Goal: Information Seeking & Learning: Learn about a topic

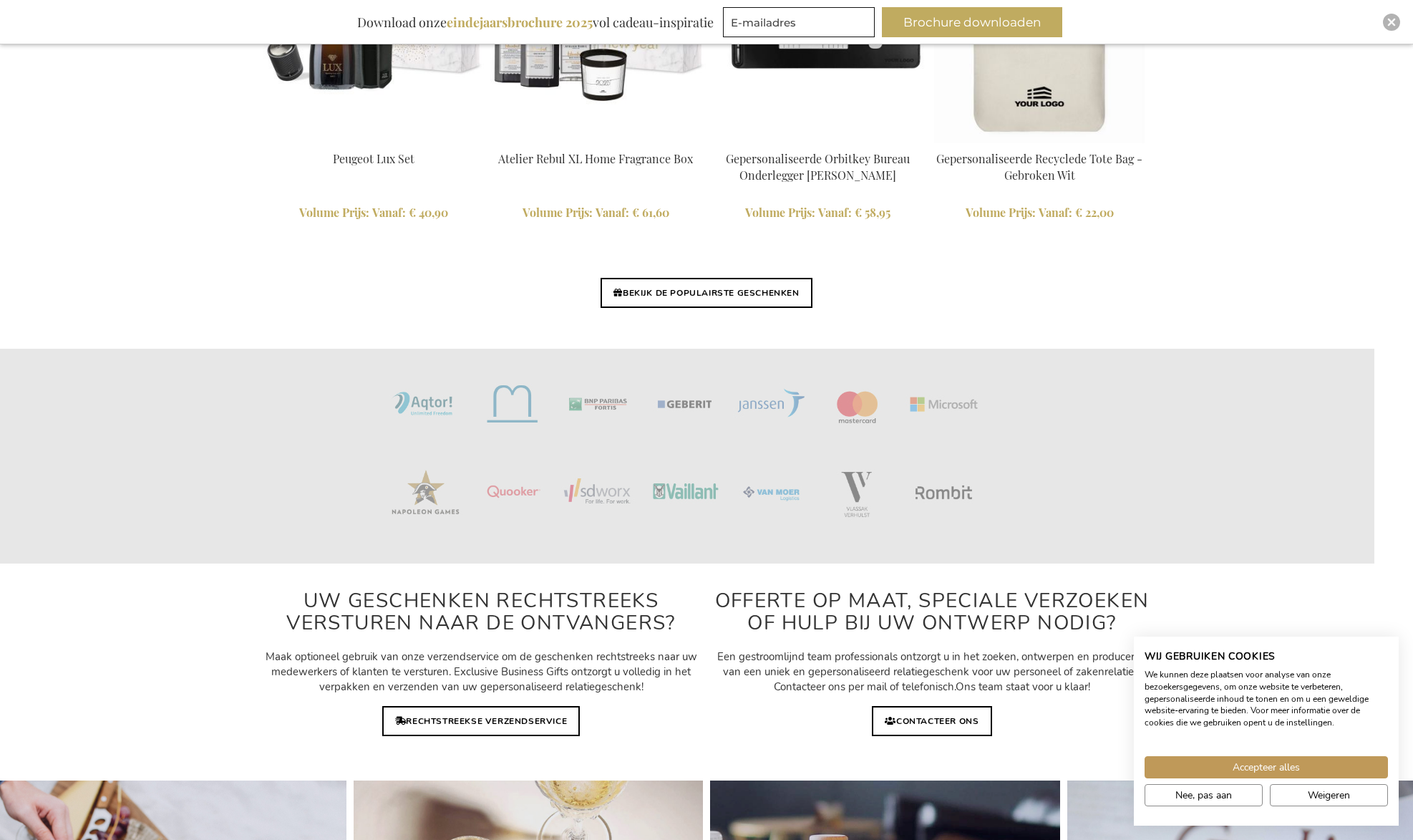
scroll to position [3483, 0]
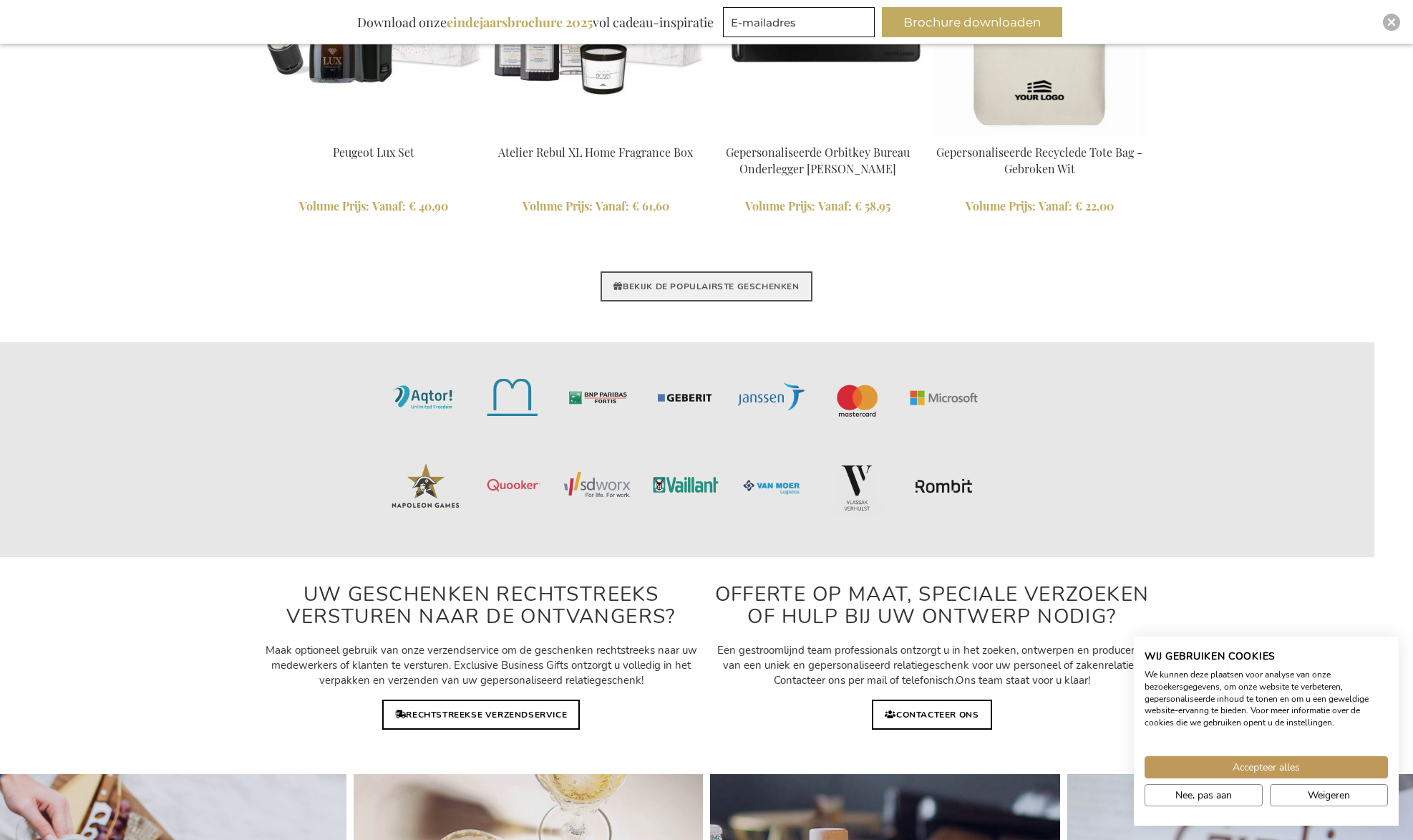
click at [649, 286] on link "BEKIJK DE POPULAIRSTE GESCHENKEN" at bounding box center [706, 286] width 211 height 30
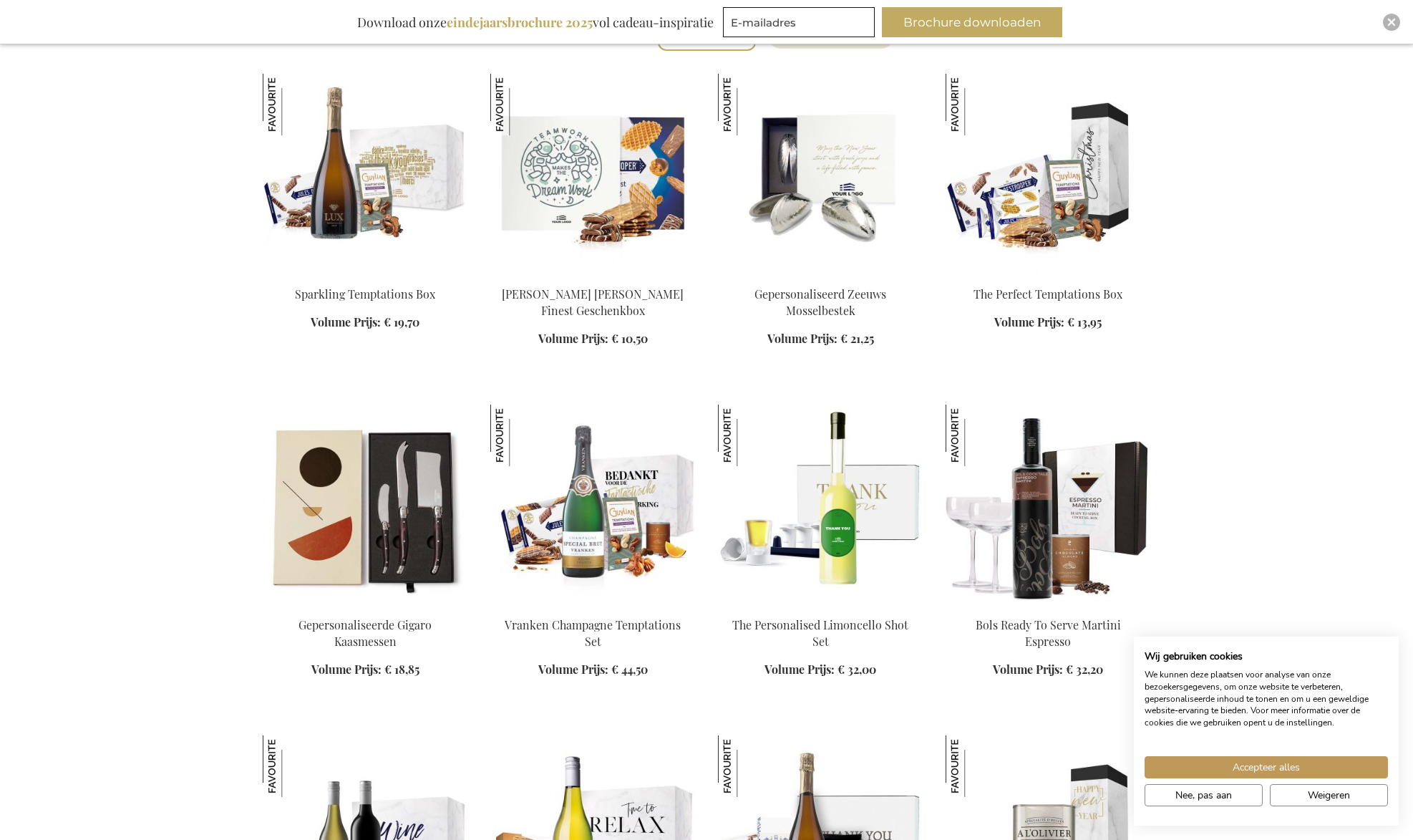
scroll to position [548, 0]
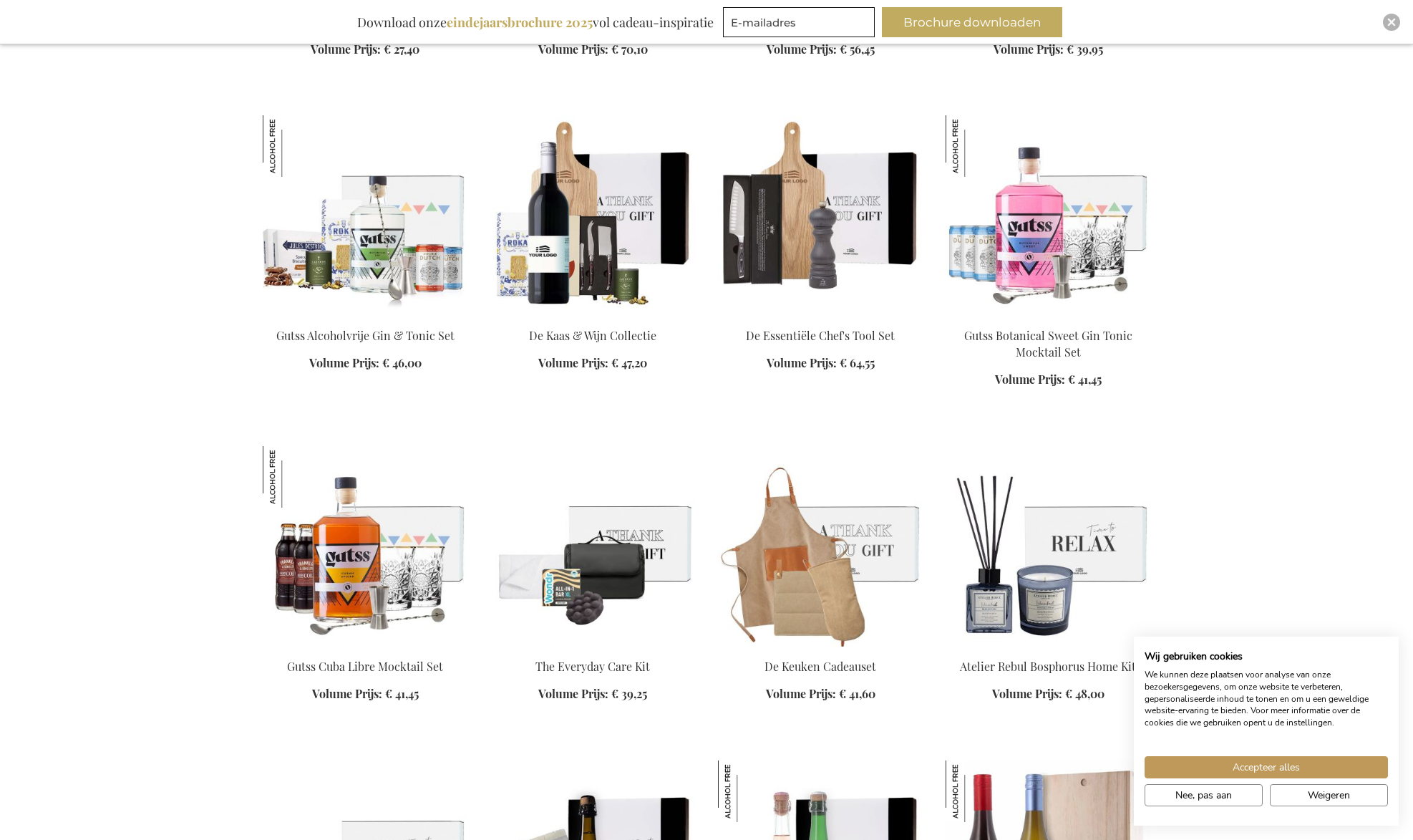
scroll to position [3449, 0]
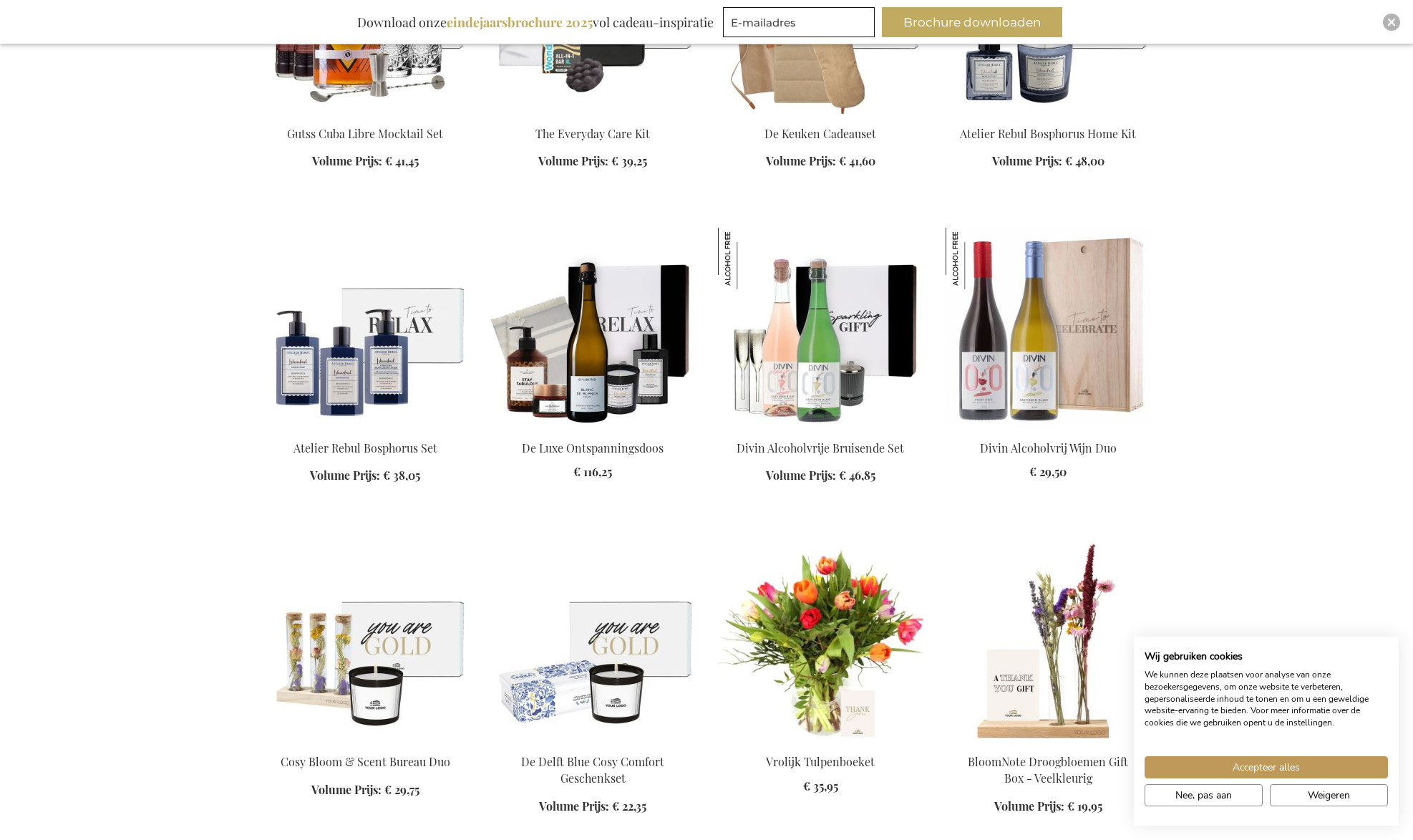
scroll to position [3983, 0]
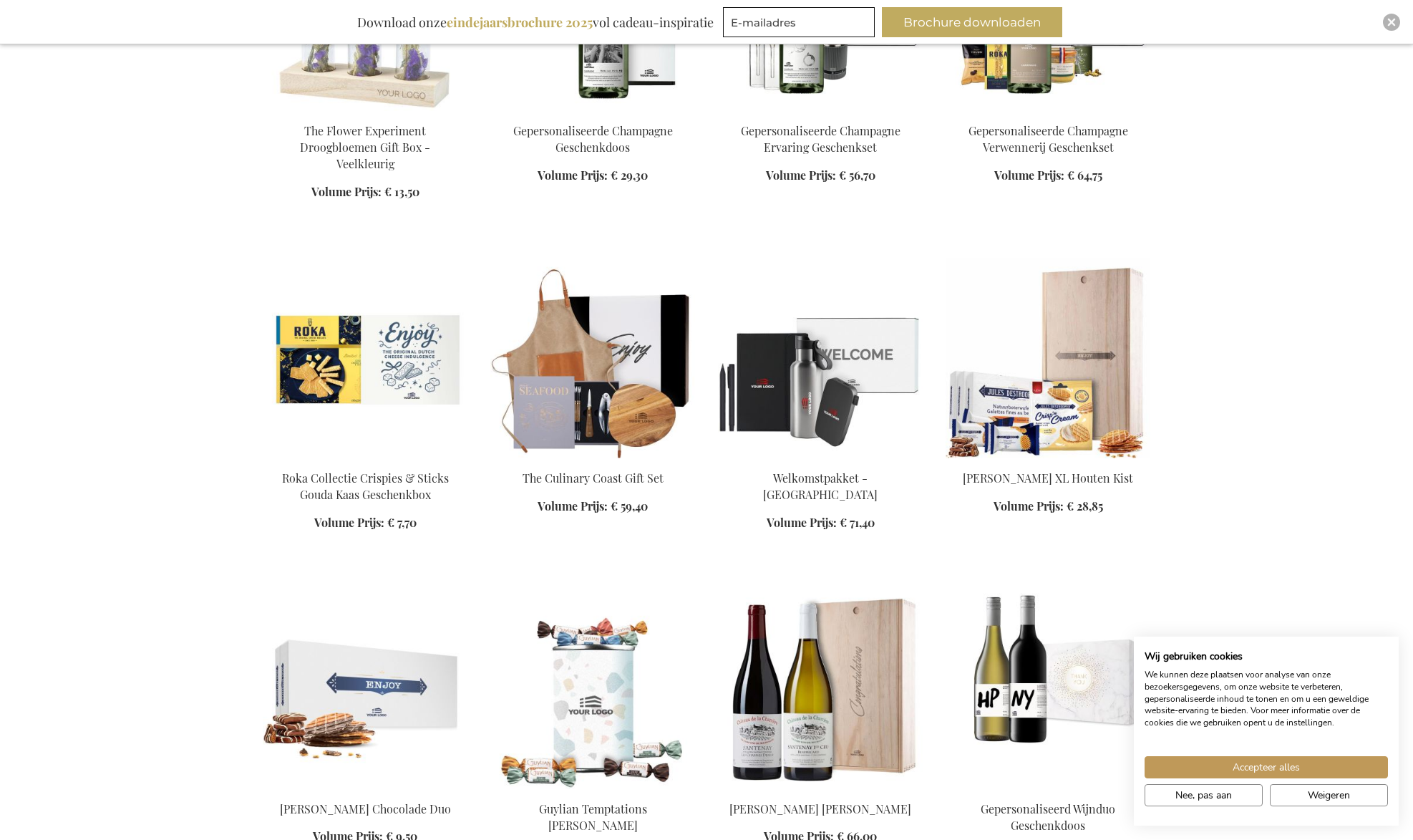
scroll to position [4943, 0]
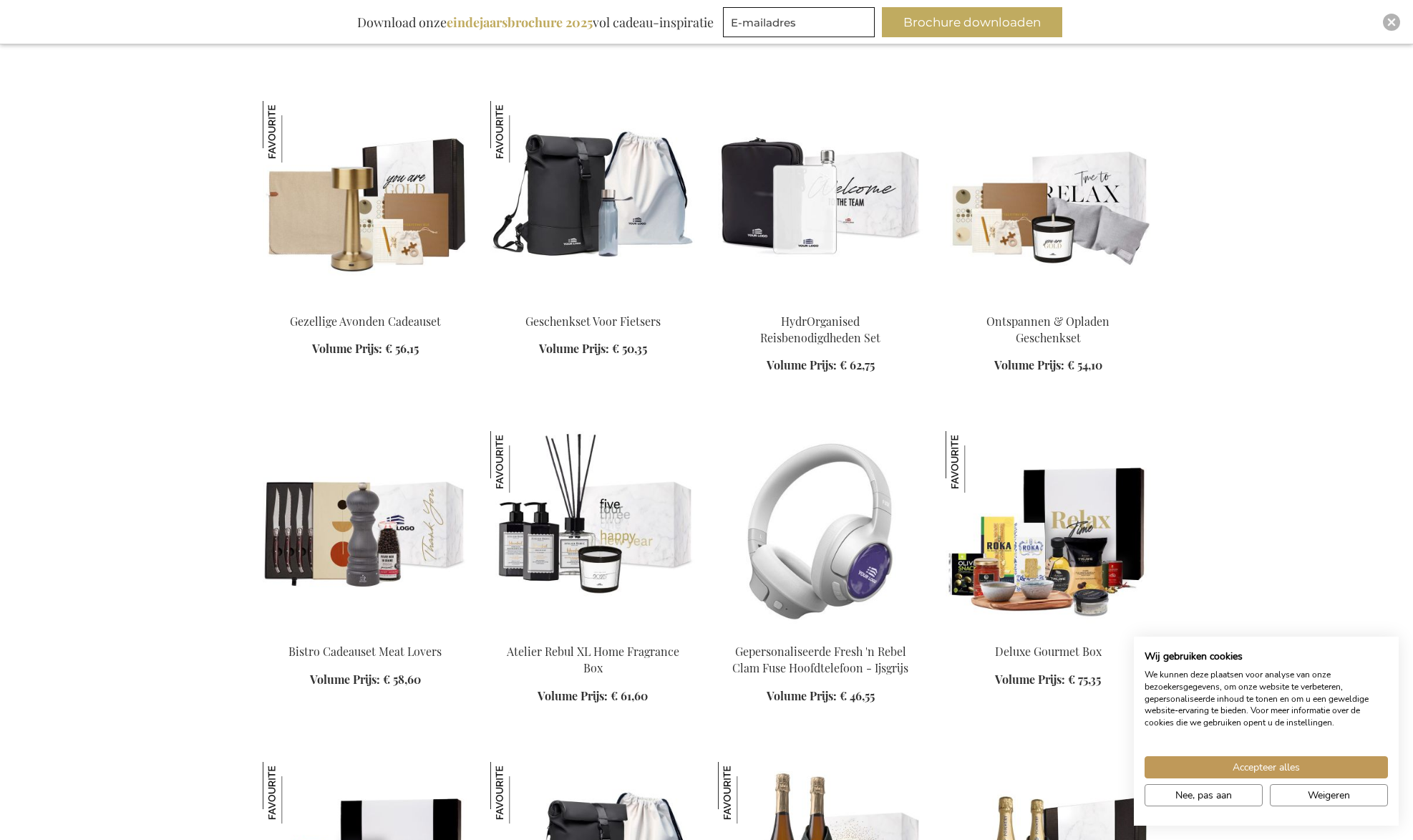
scroll to position [6111, 0]
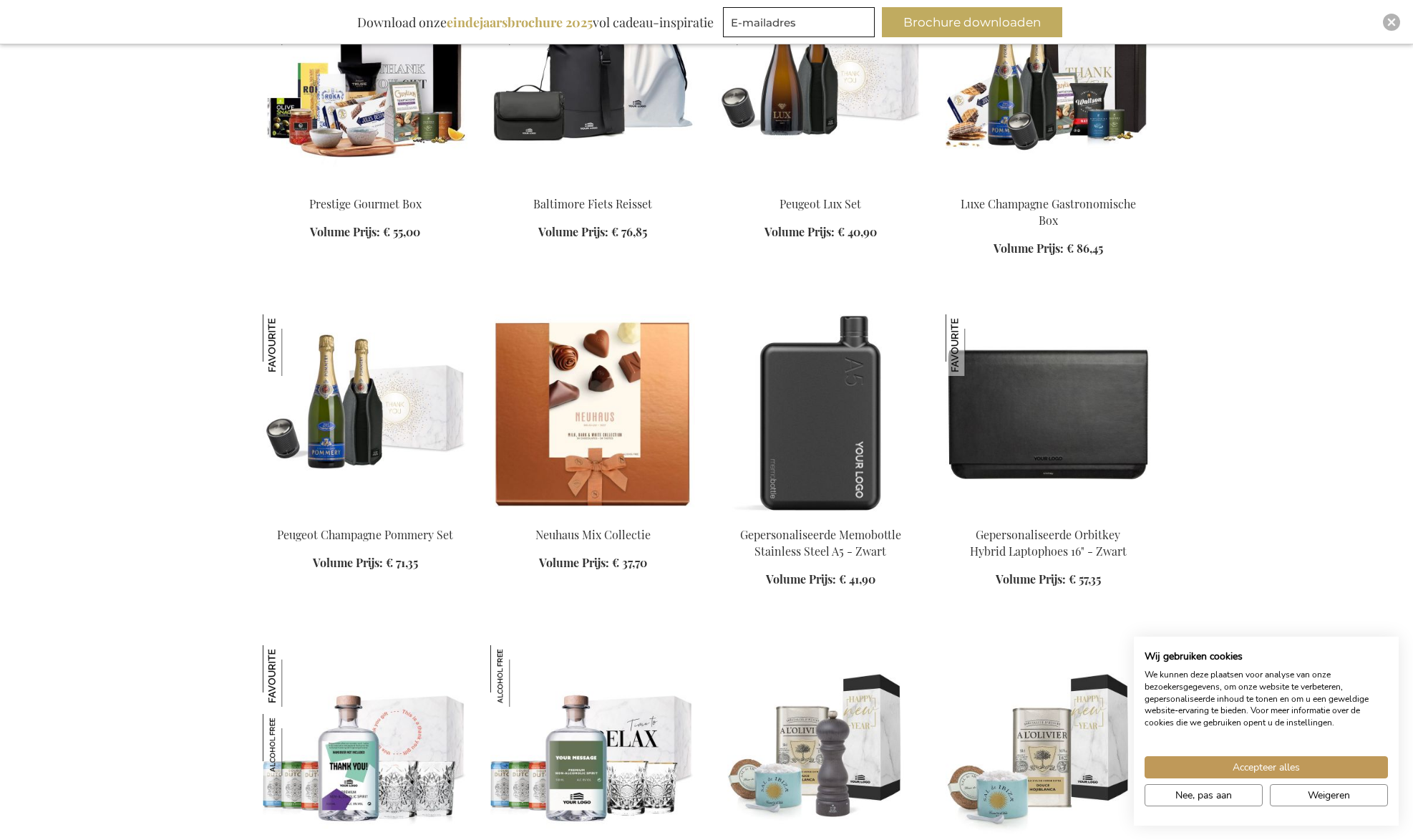
scroll to position [6889, 0]
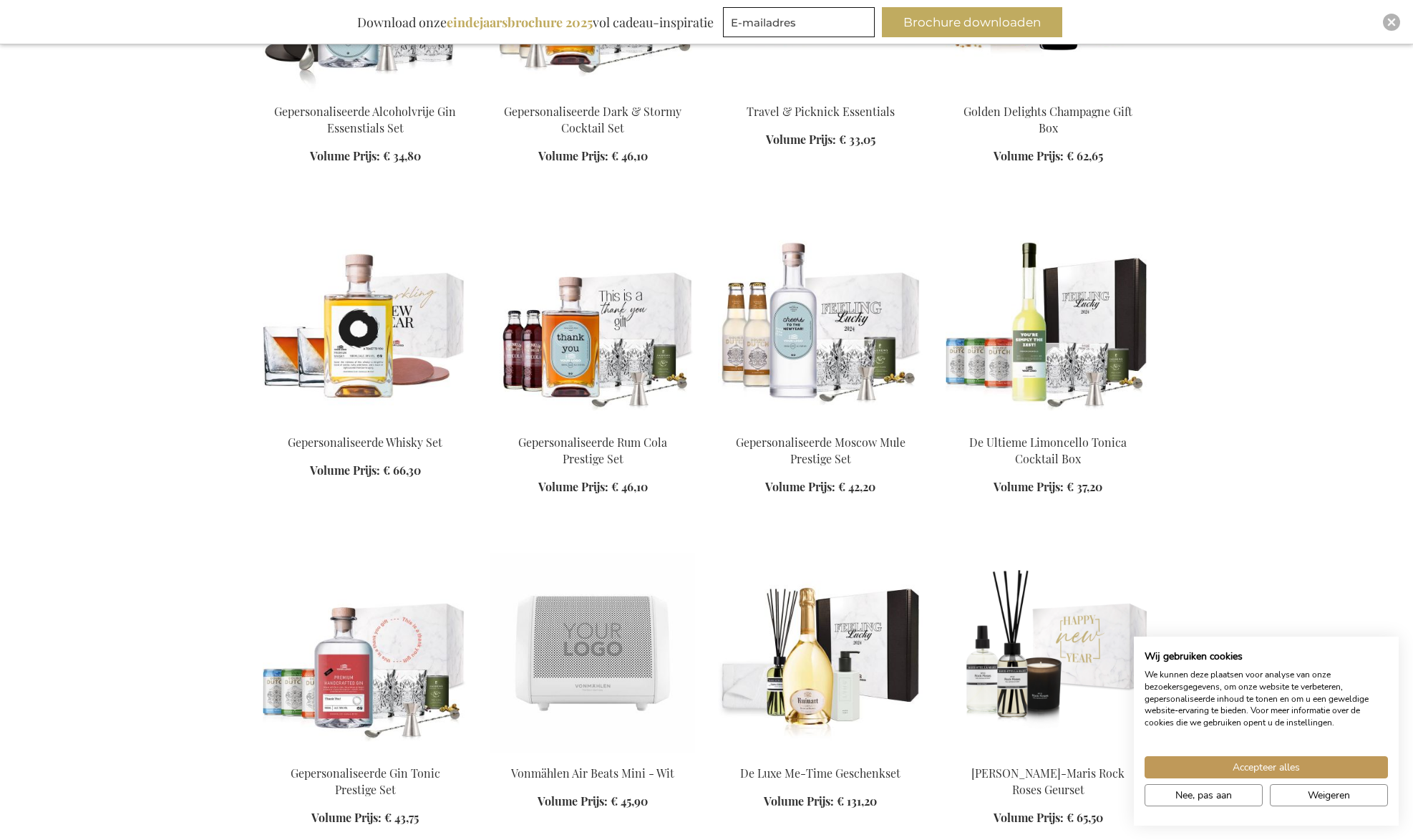
scroll to position [8929, 0]
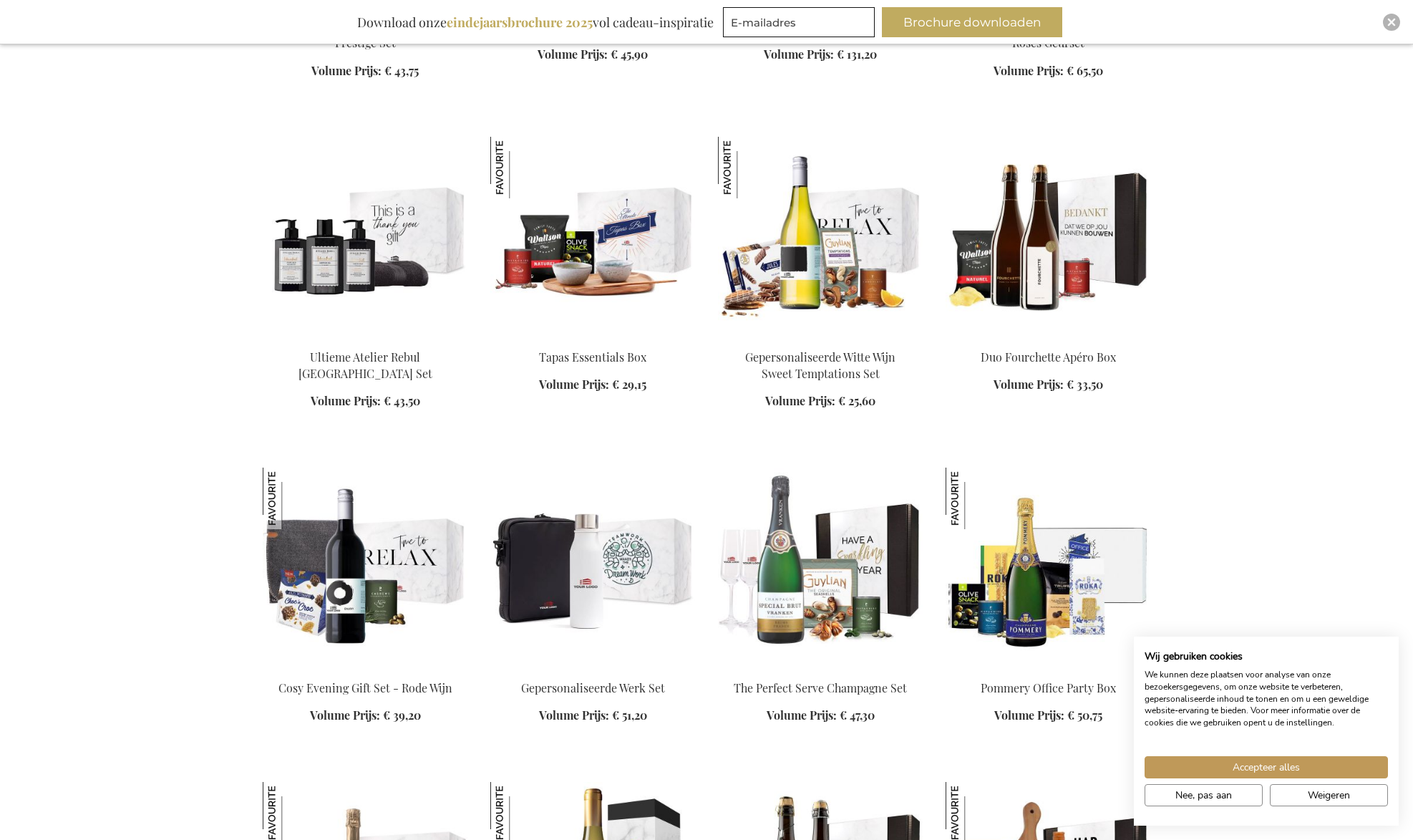
scroll to position [9380, 0]
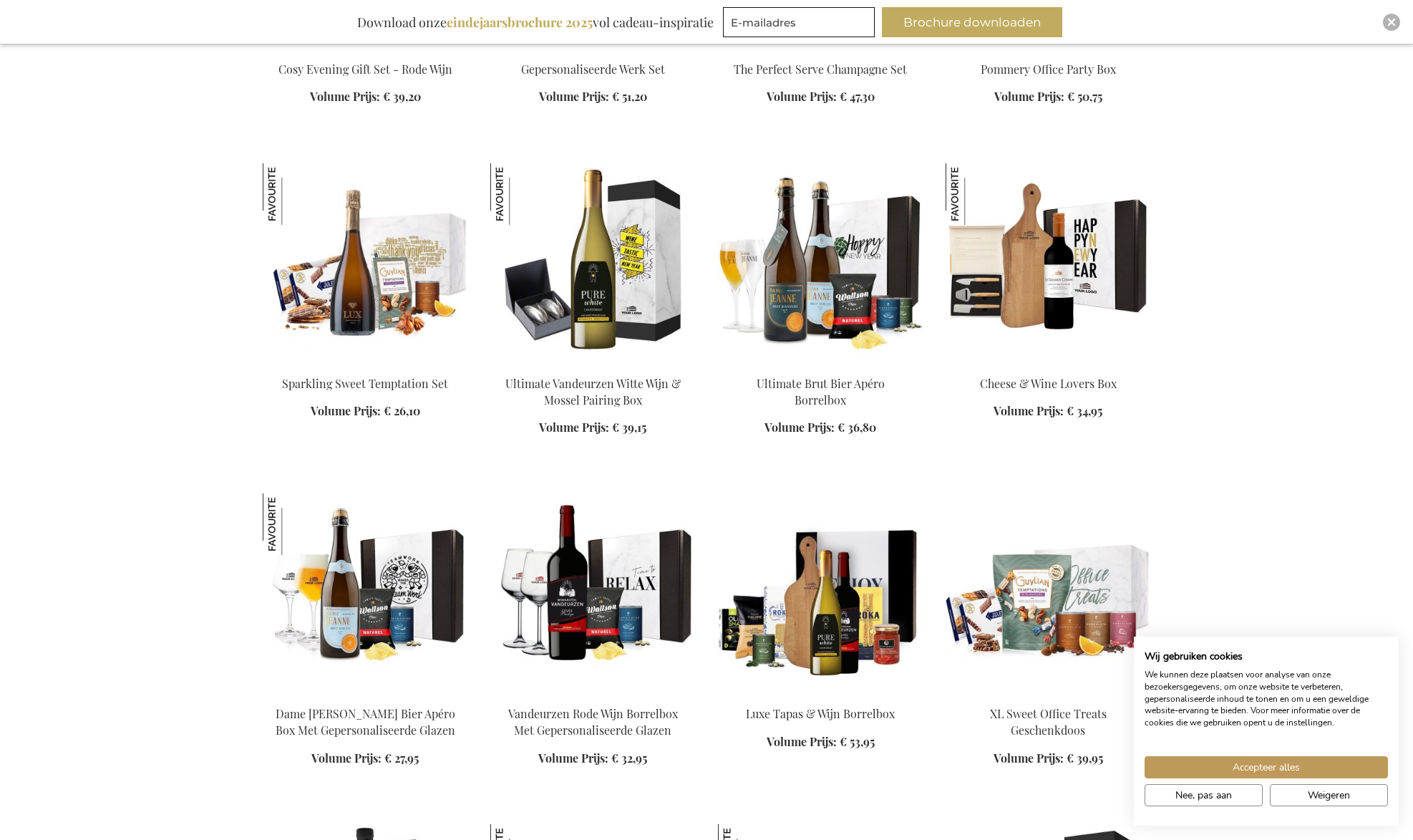
scroll to position [9998, 0]
